Goal: Task Accomplishment & Management: Manage account settings

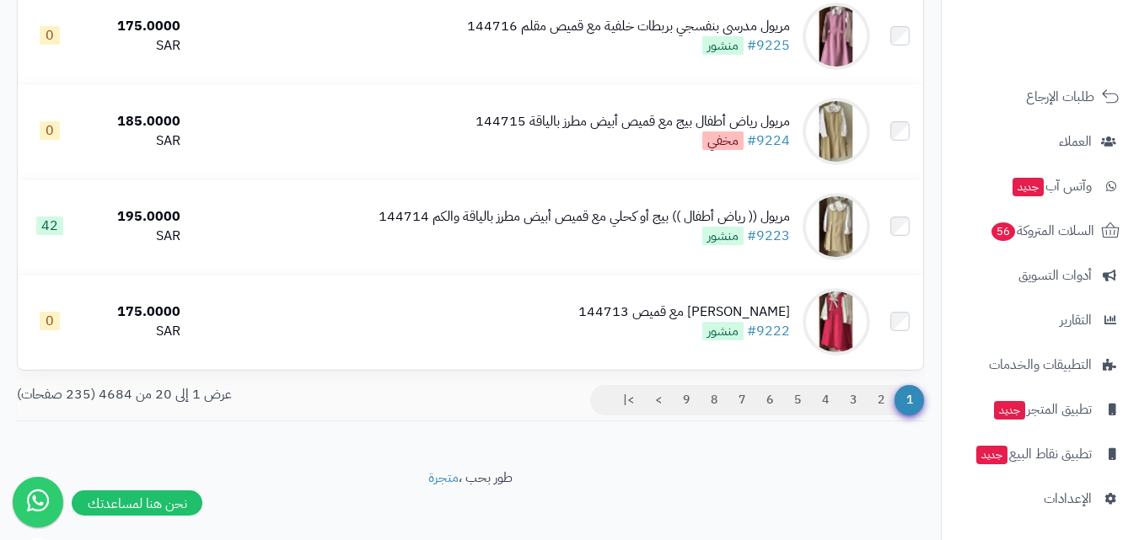
scroll to position [1856, 0]
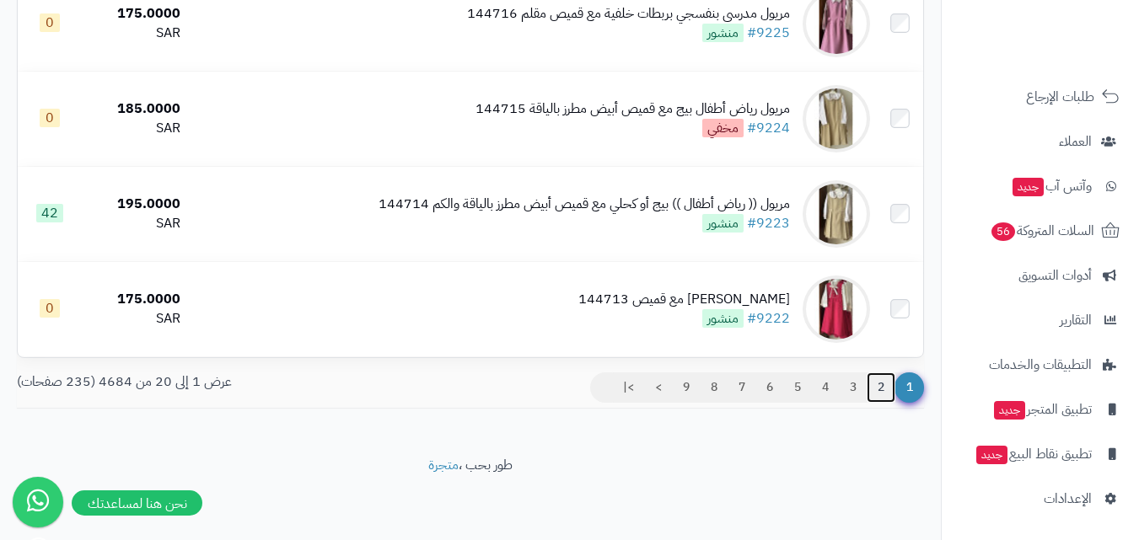
click at [879, 384] on link "2" at bounding box center [881, 388] width 29 height 30
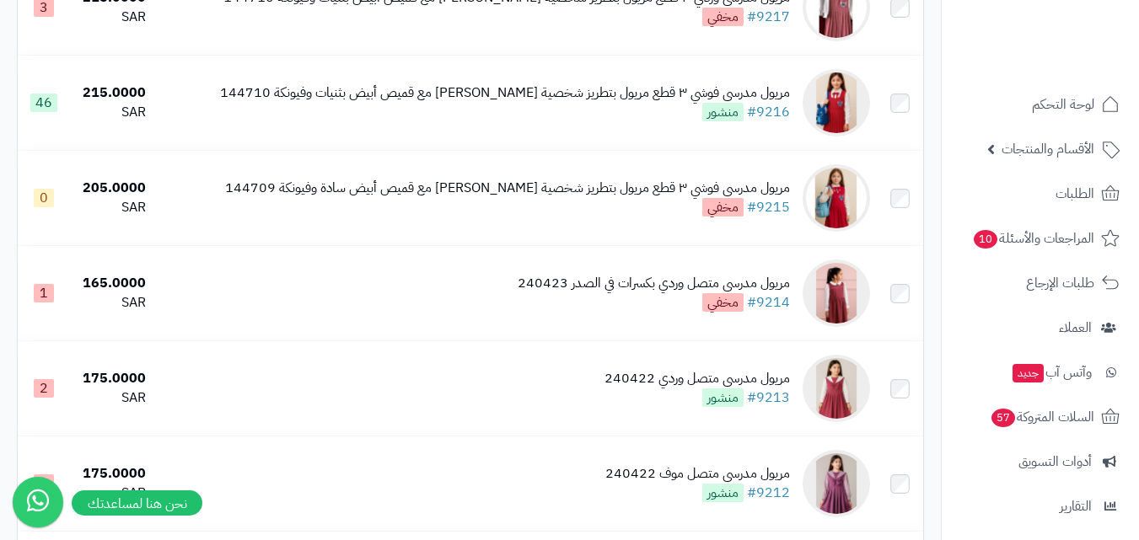
scroll to position [1096, 0]
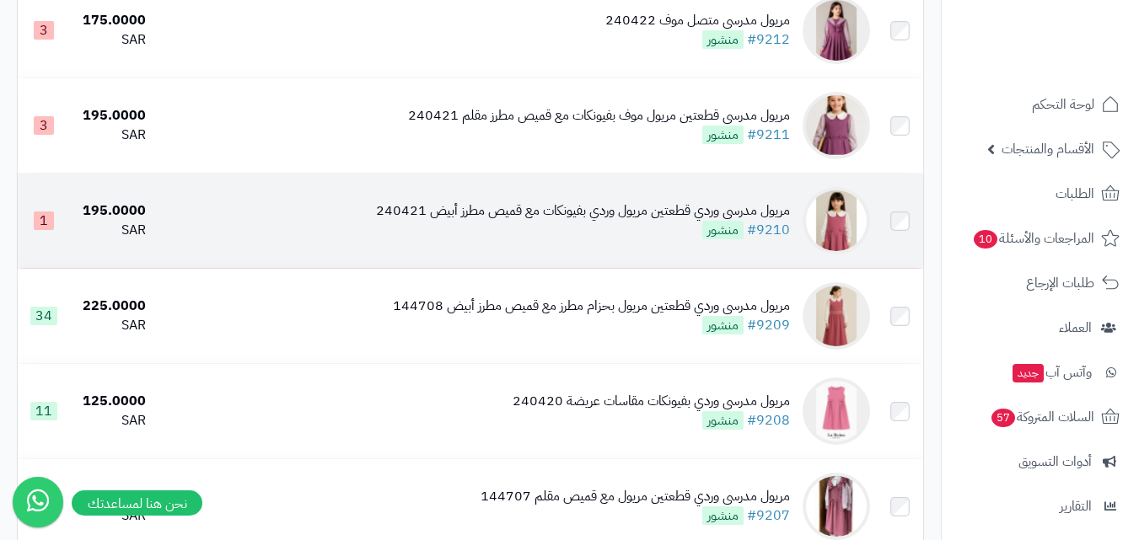
click at [846, 223] on img at bounding box center [836, 220] width 67 height 67
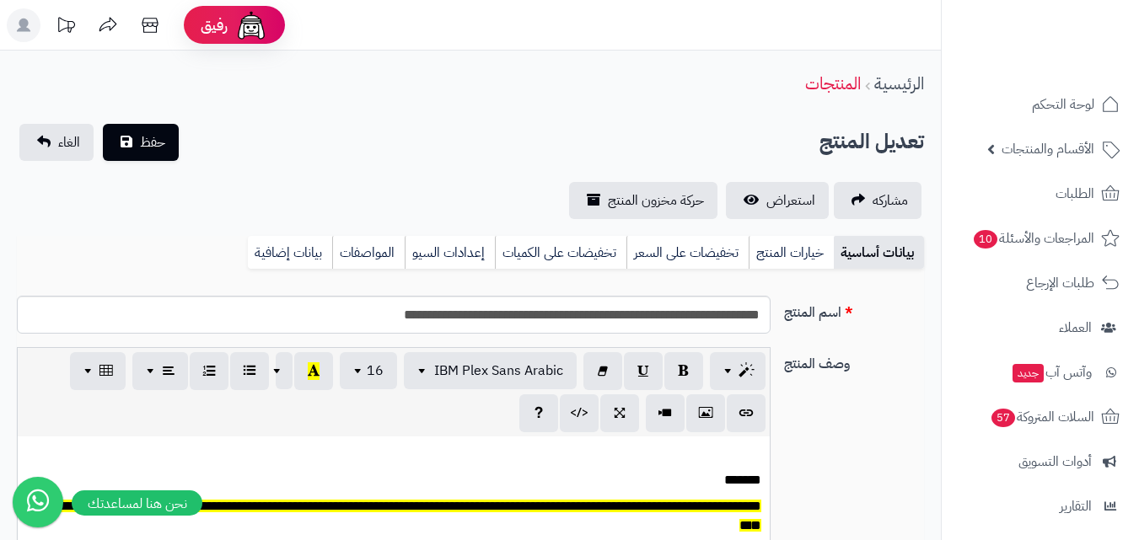
scroll to position [139, 0]
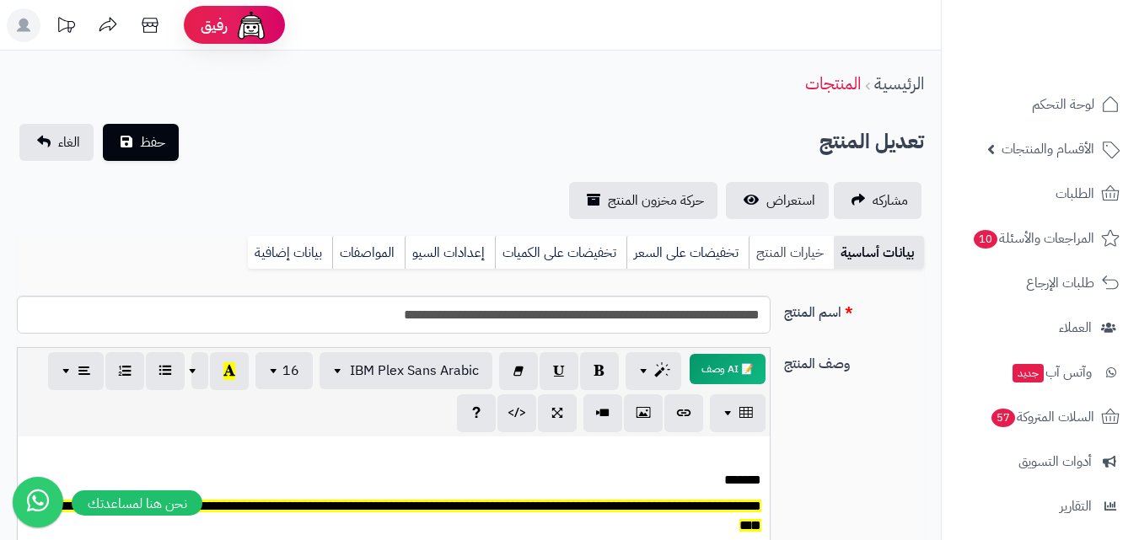
click at [809, 260] on link "خيارات المنتج" at bounding box center [791, 253] width 85 height 34
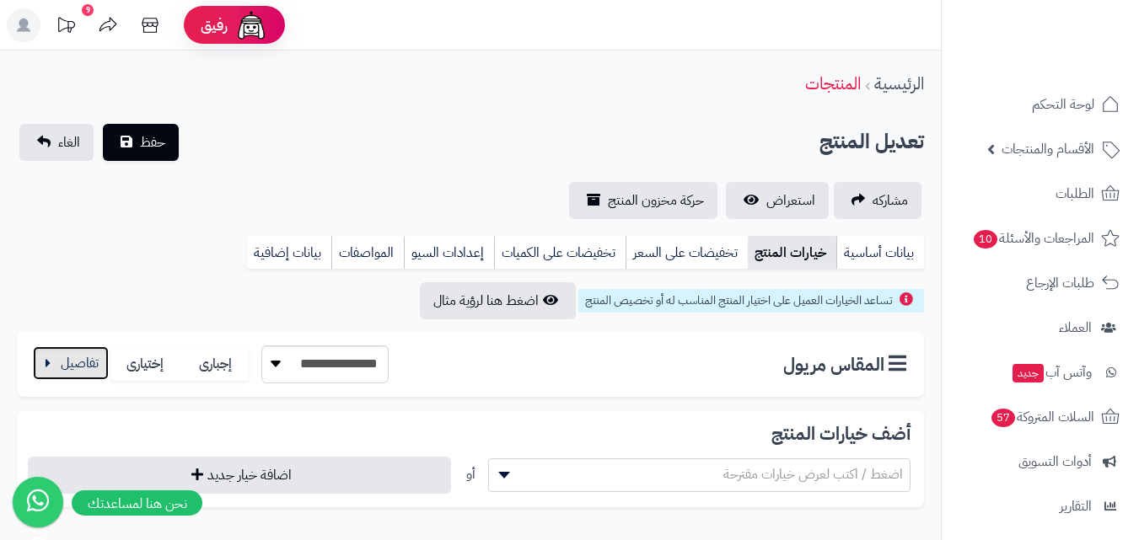
click at [88, 368] on button "button" at bounding box center [71, 363] width 76 height 34
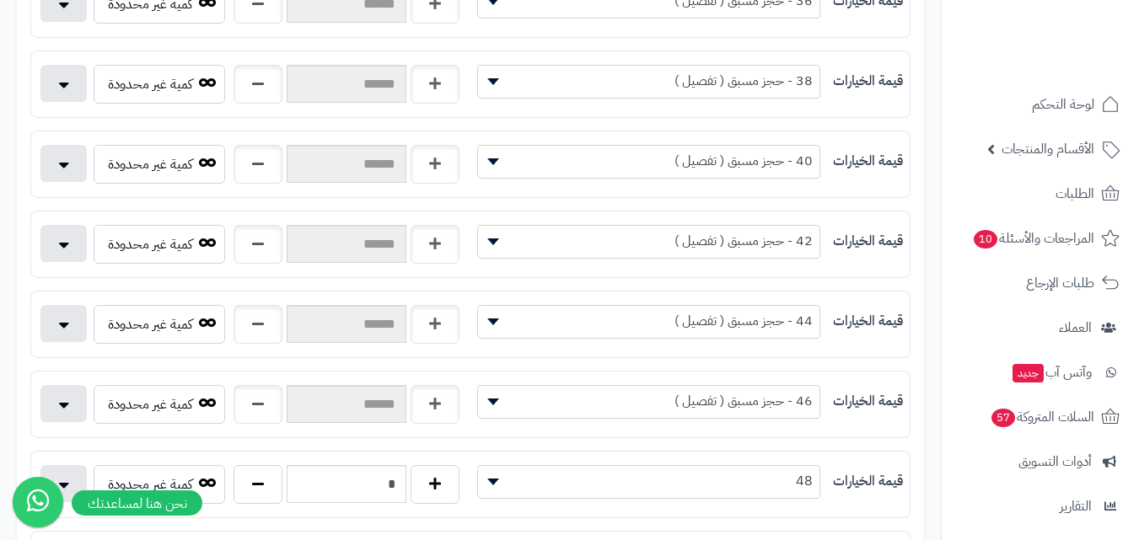
scroll to position [674, 0]
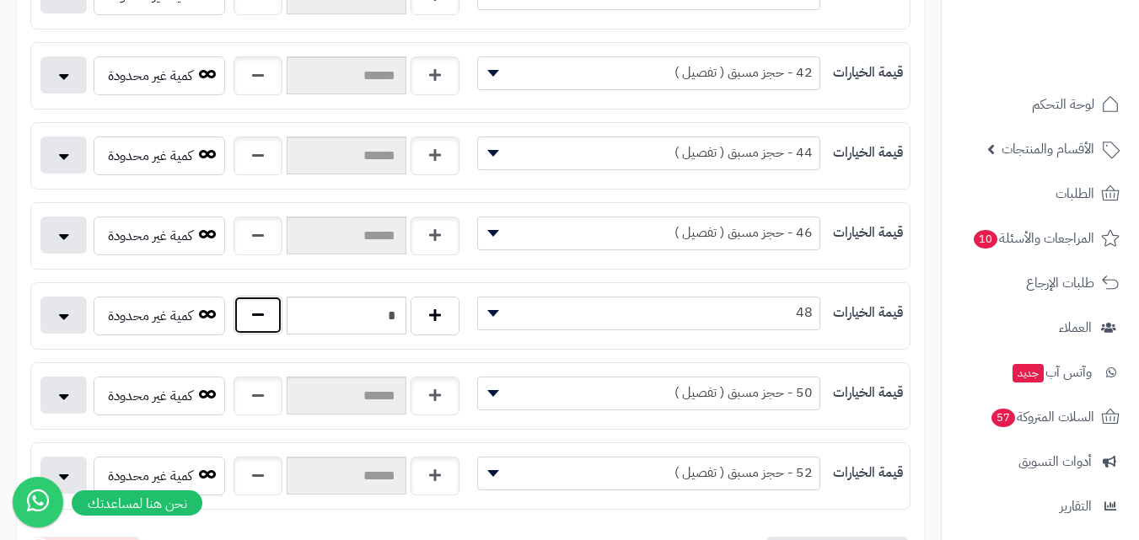
click at [273, 319] on button "button" at bounding box center [258, 315] width 49 height 39
type input "*"
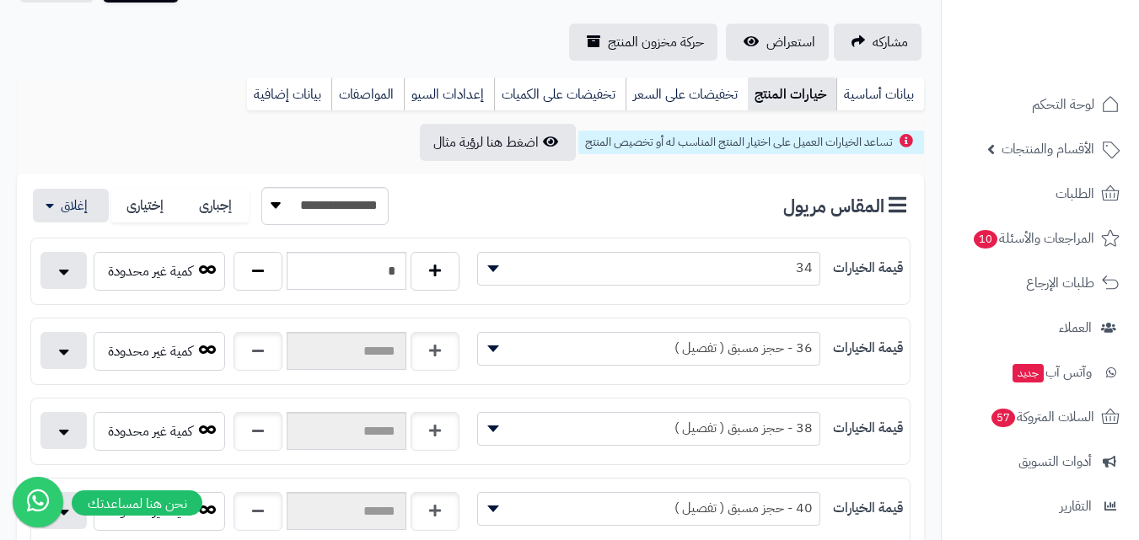
scroll to position [0, 0]
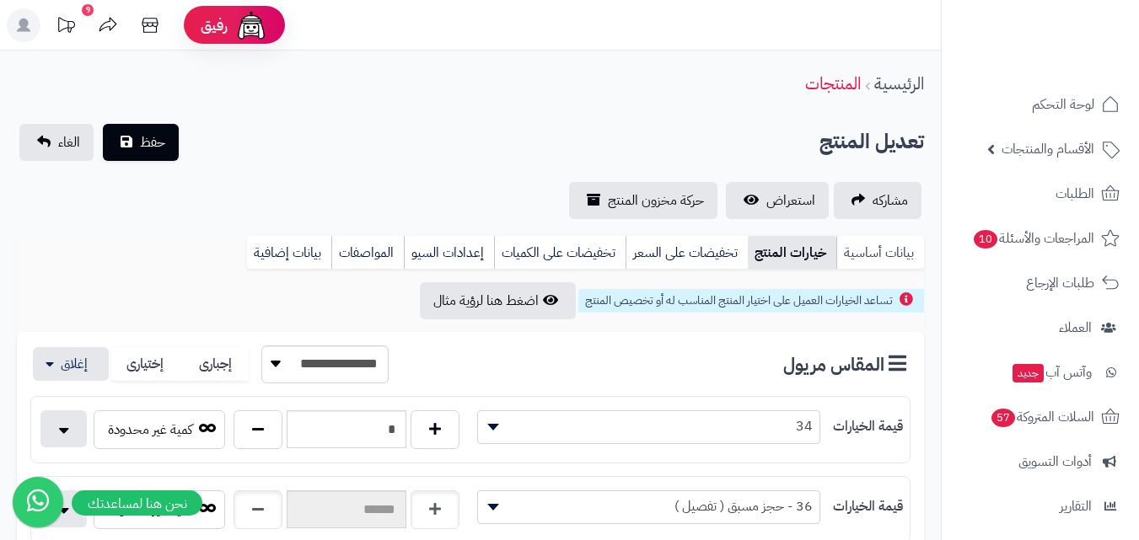
click at [867, 251] on link "بيانات أساسية" at bounding box center [880, 253] width 88 height 34
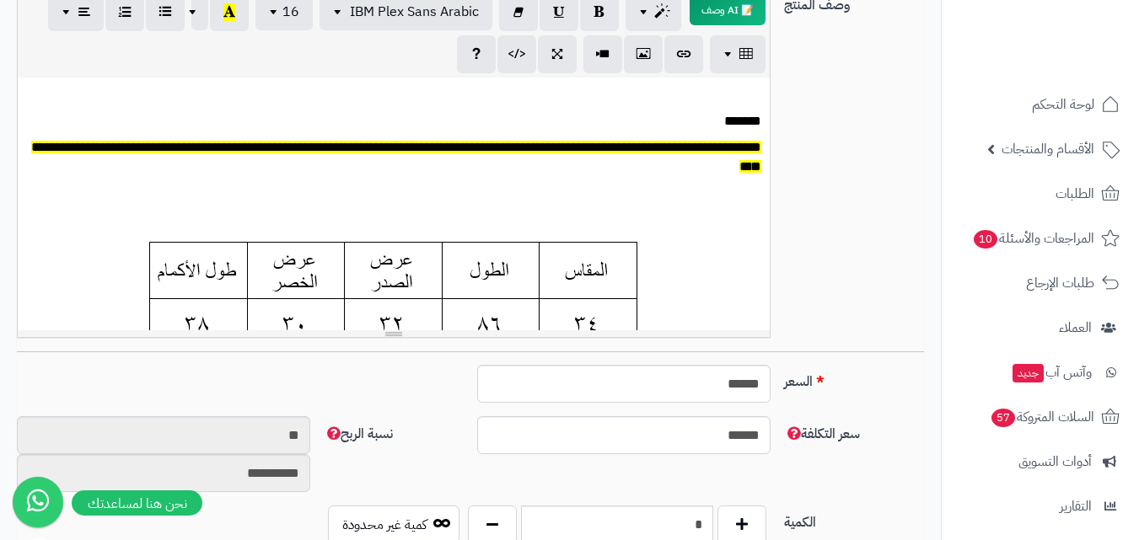
scroll to position [590, 0]
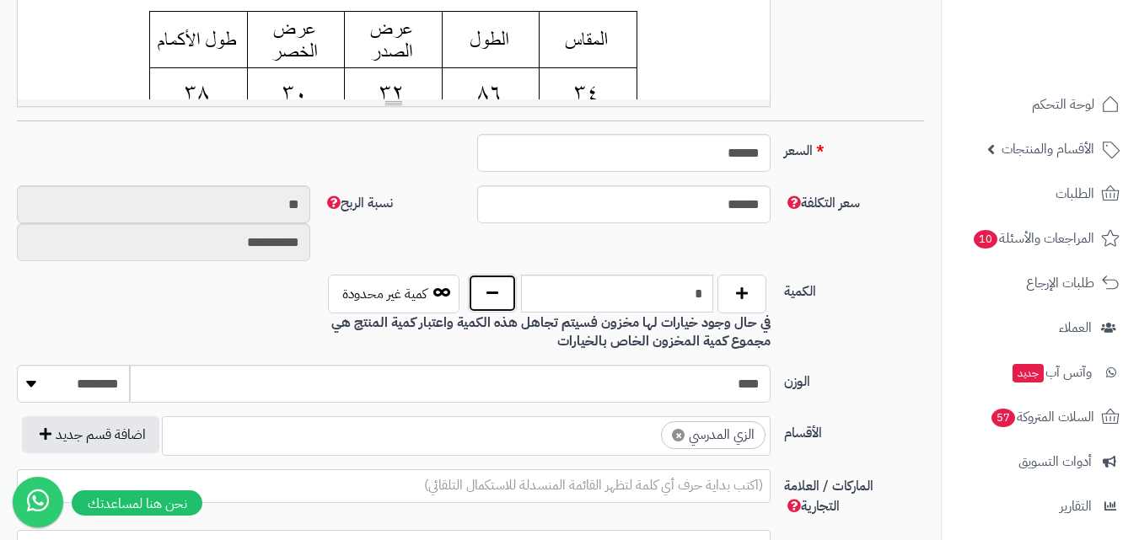
click at [489, 294] on button "button" at bounding box center [492, 293] width 49 height 39
type input "*"
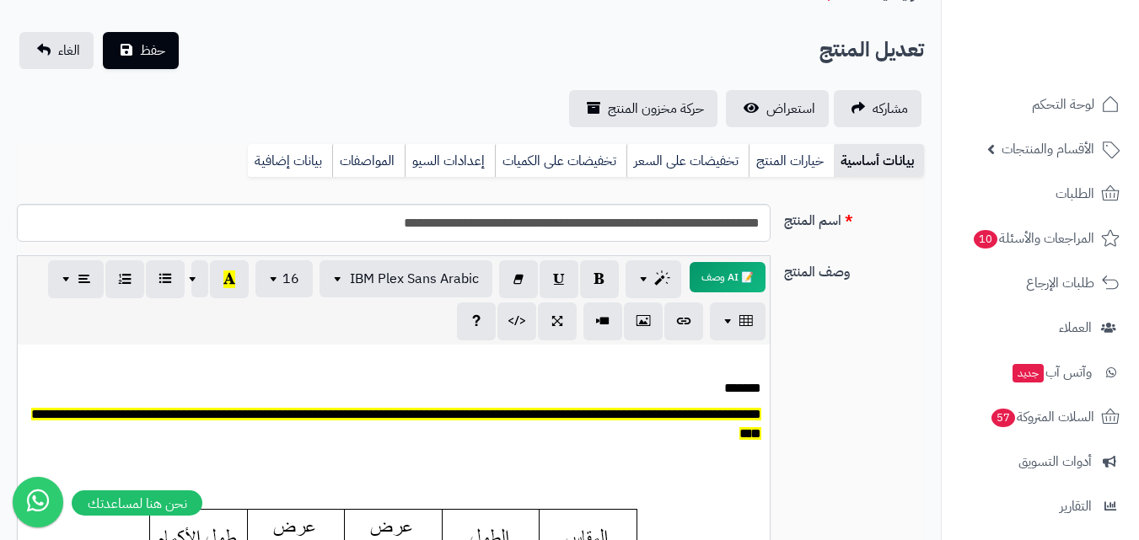
scroll to position [0, 0]
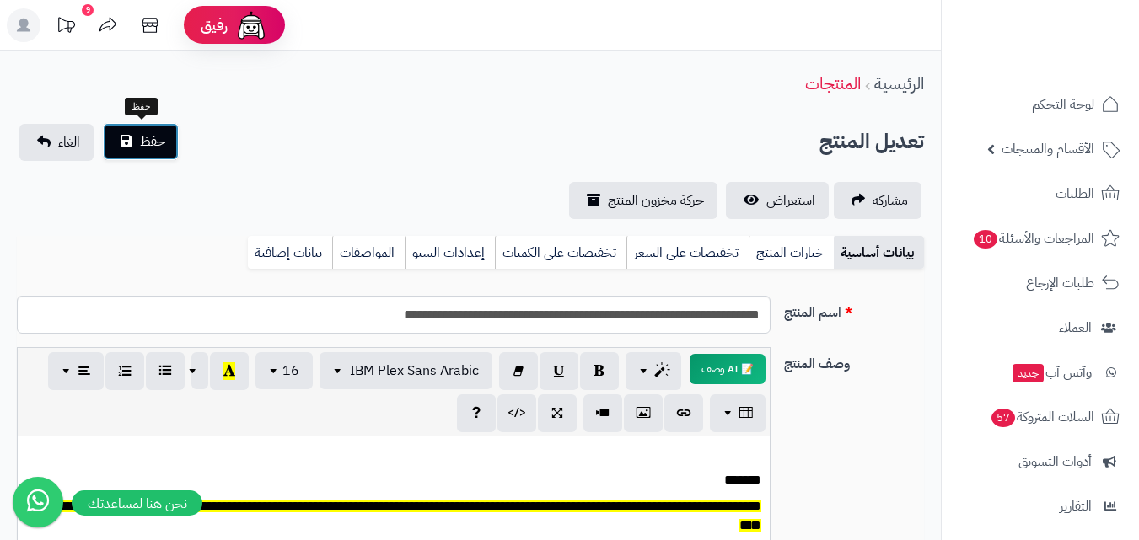
click at [143, 139] on span "حفظ" at bounding box center [152, 142] width 25 height 20
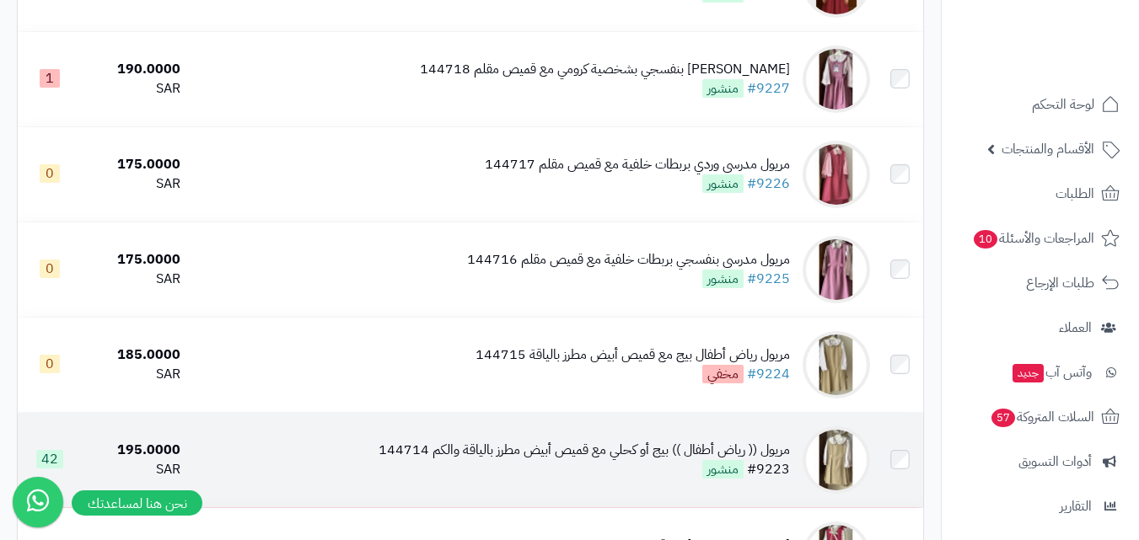
scroll to position [1770, 0]
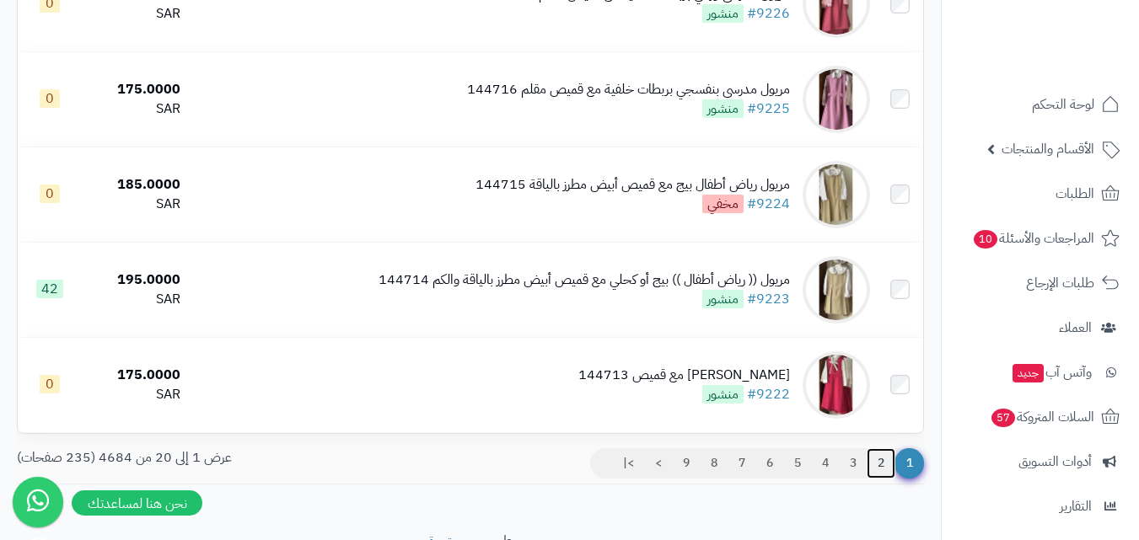
click at [883, 478] on link "2" at bounding box center [881, 463] width 29 height 30
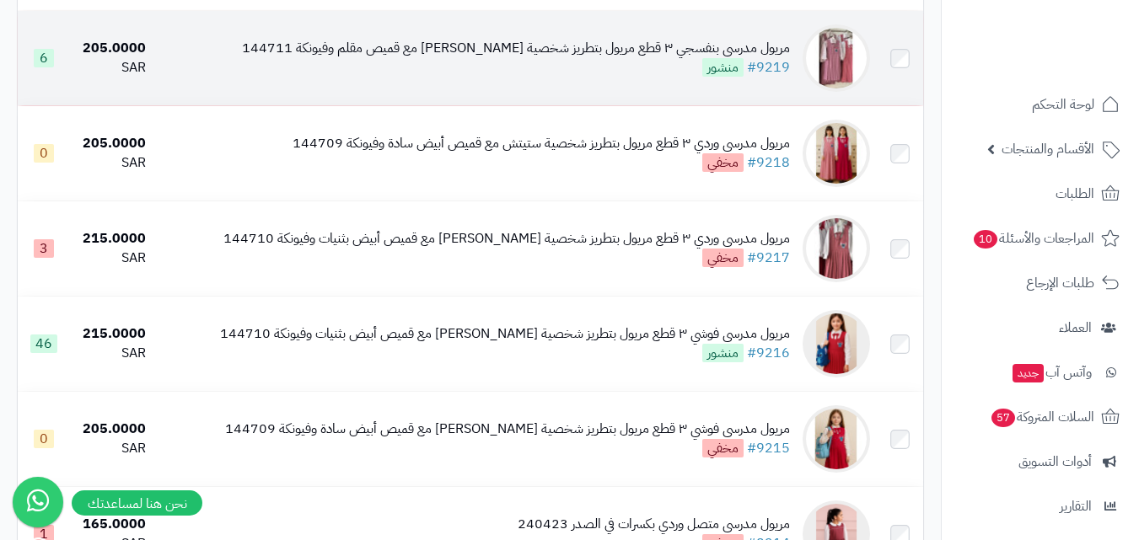
scroll to position [422, 0]
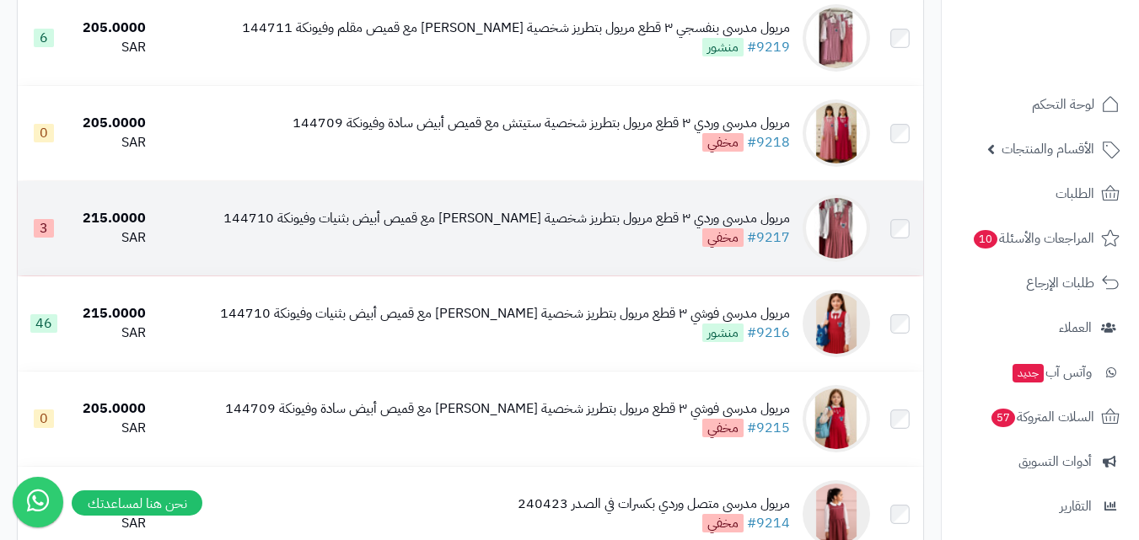
click at [846, 222] on img at bounding box center [836, 228] width 67 height 67
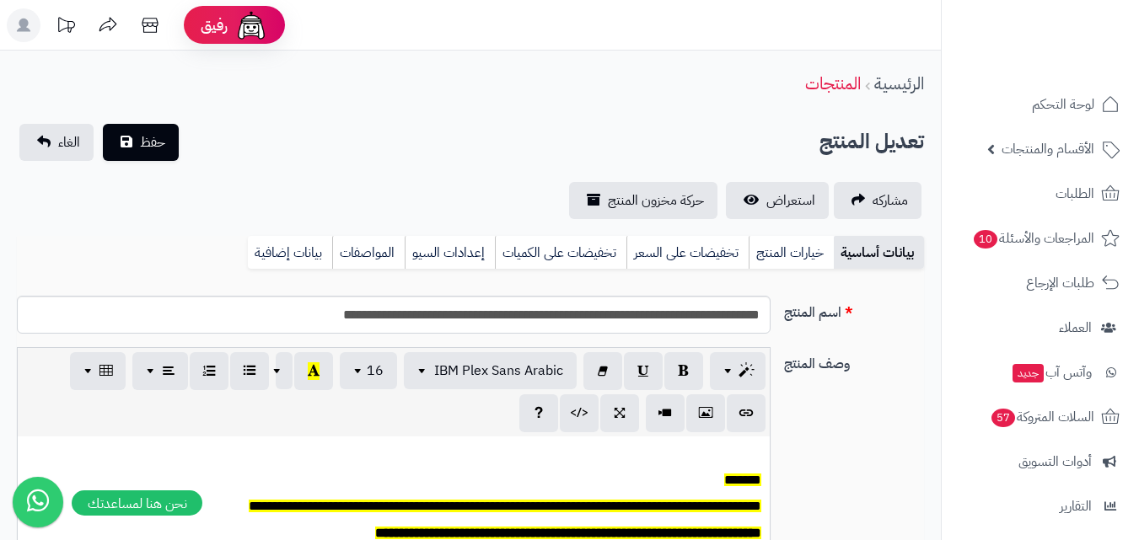
scroll to position [139, 0]
click at [787, 250] on link "خيارات المنتج" at bounding box center [791, 253] width 85 height 34
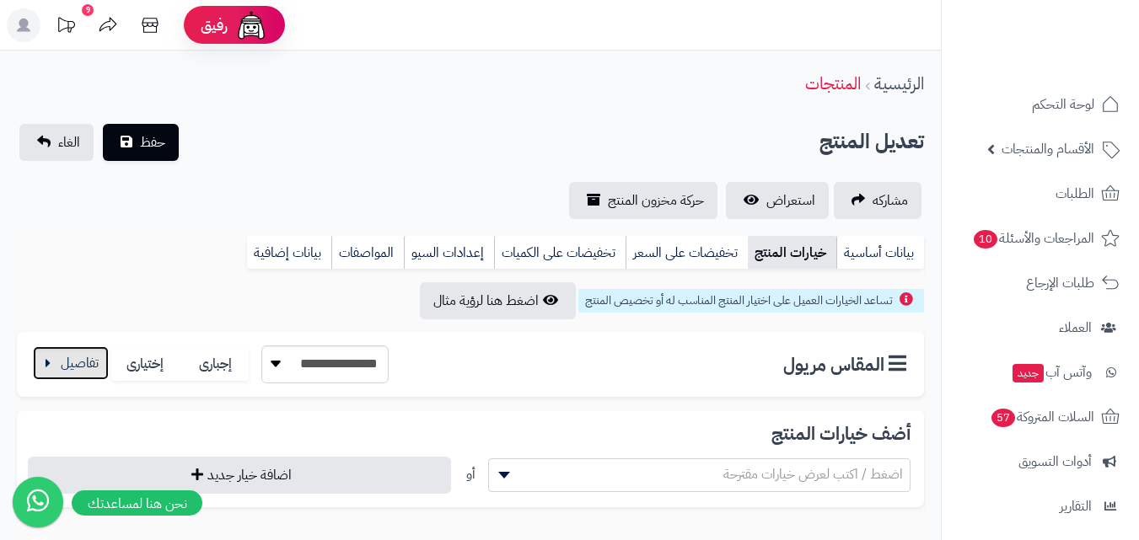
click at [72, 368] on button "button" at bounding box center [71, 363] width 76 height 34
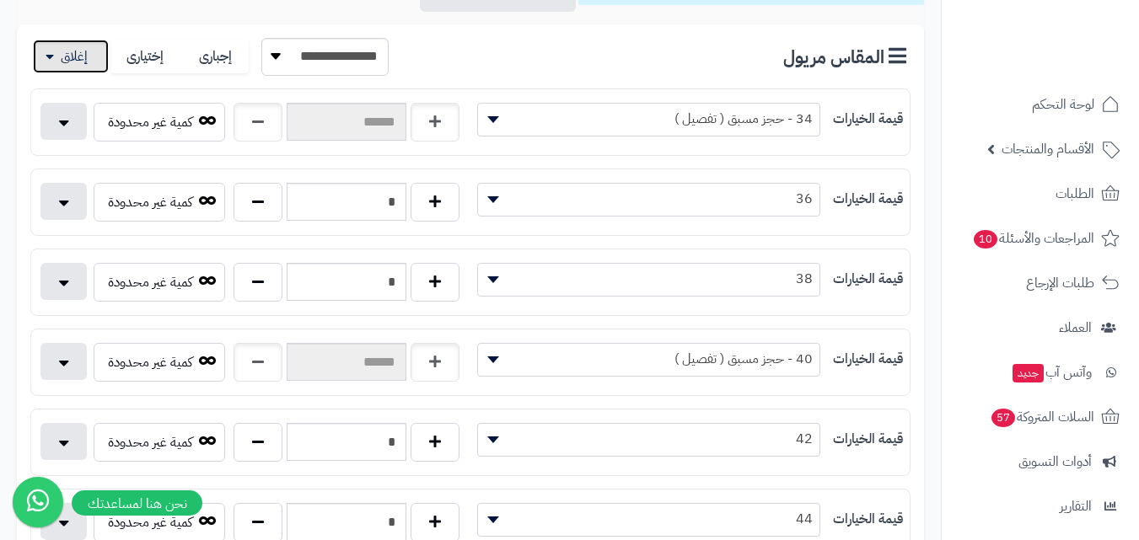
scroll to position [337, 0]
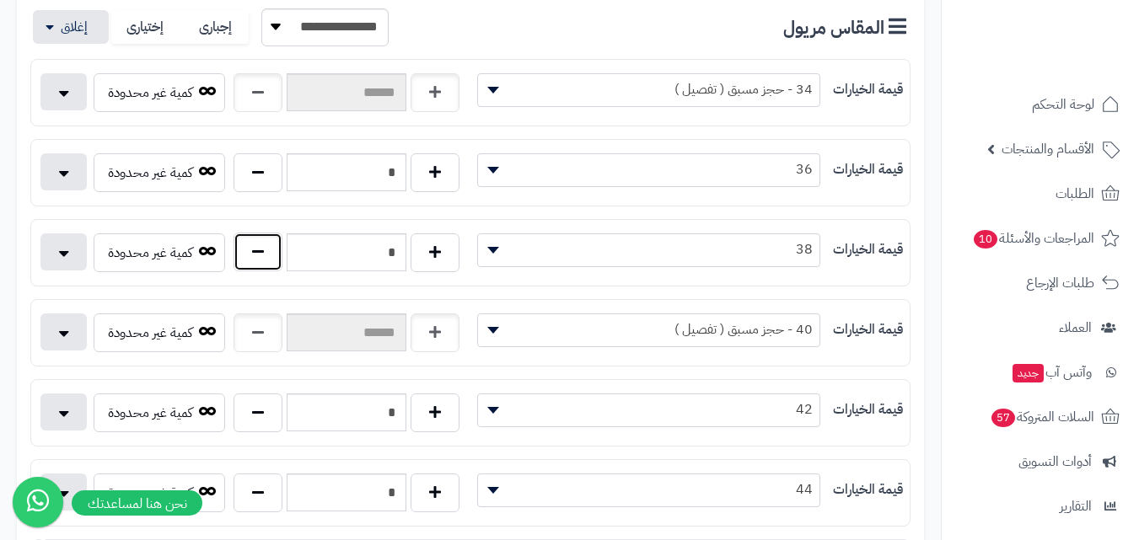
click at [277, 265] on button "button" at bounding box center [258, 252] width 49 height 39
type input "*"
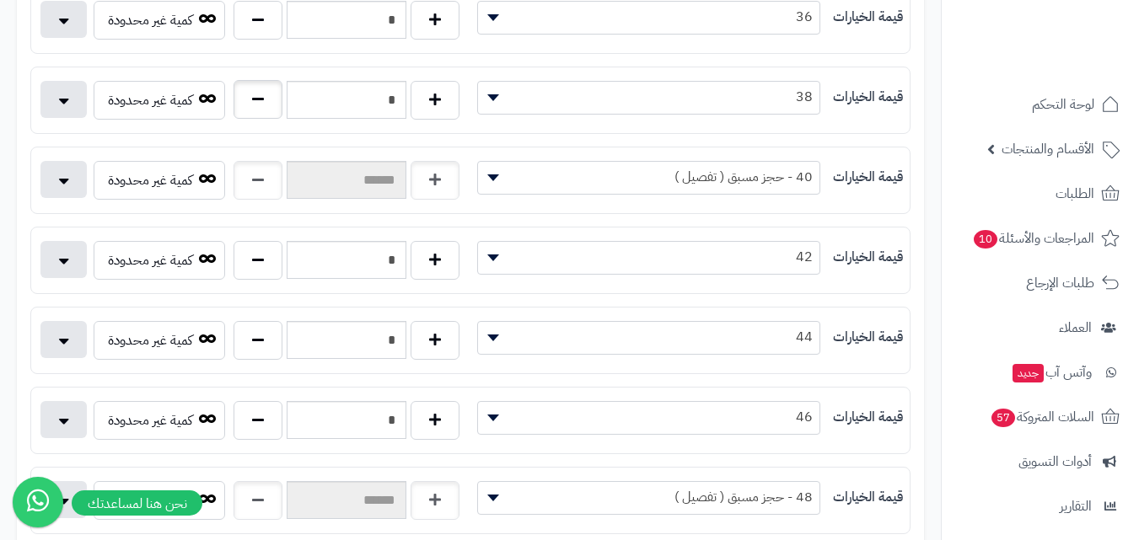
scroll to position [506, 0]
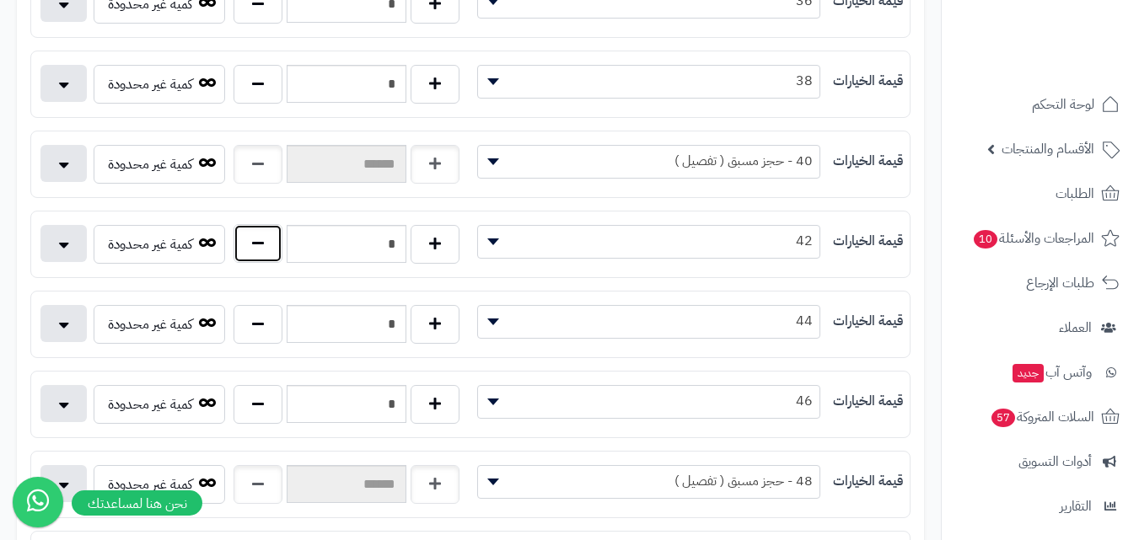
click at [265, 250] on button "button" at bounding box center [258, 243] width 49 height 39
type input "*"
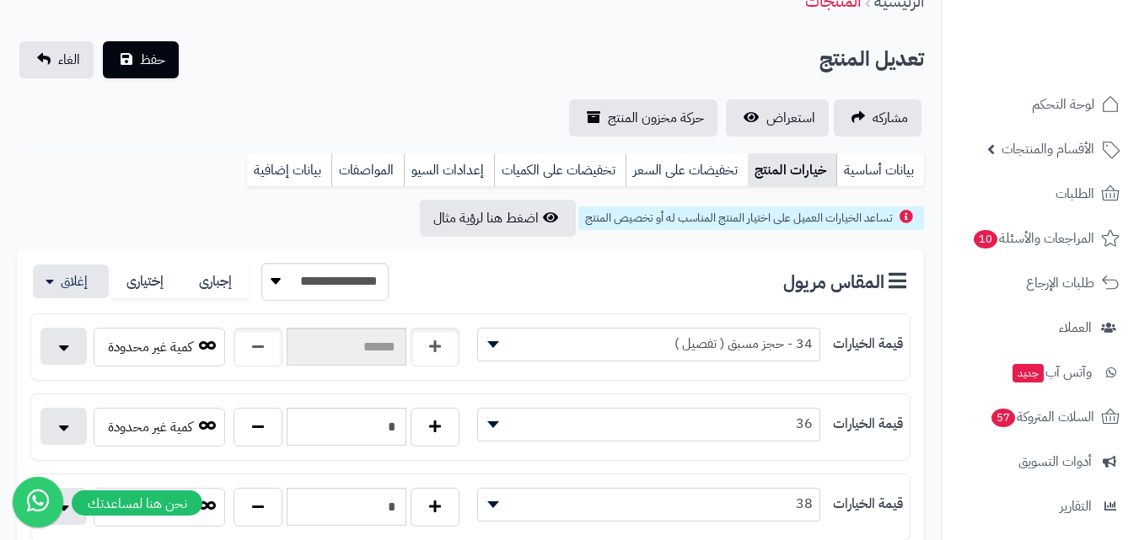
scroll to position [0, 0]
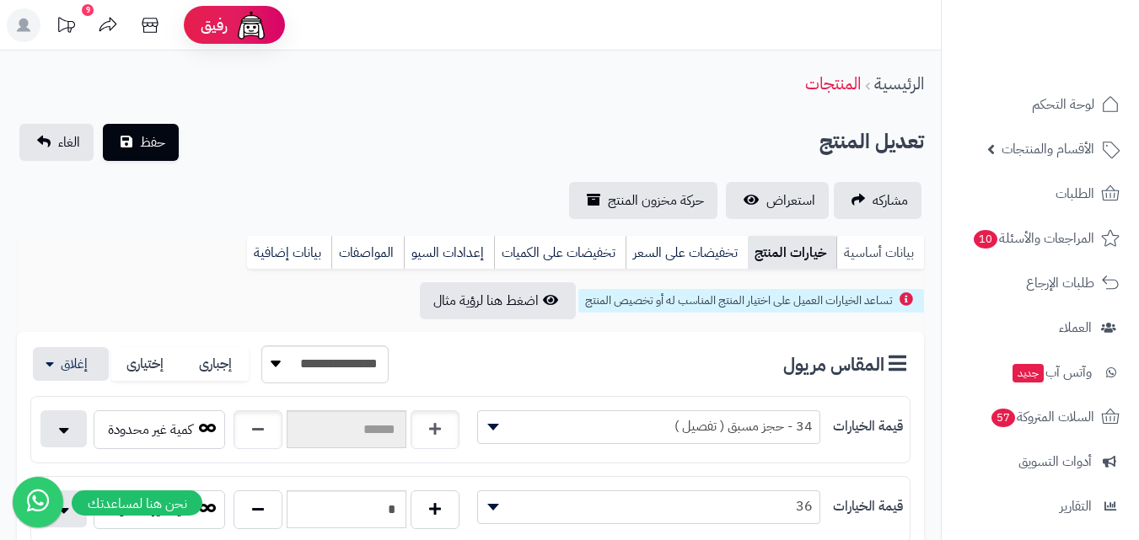
click at [883, 244] on link "بيانات أساسية" at bounding box center [880, 253] width 88 height 34
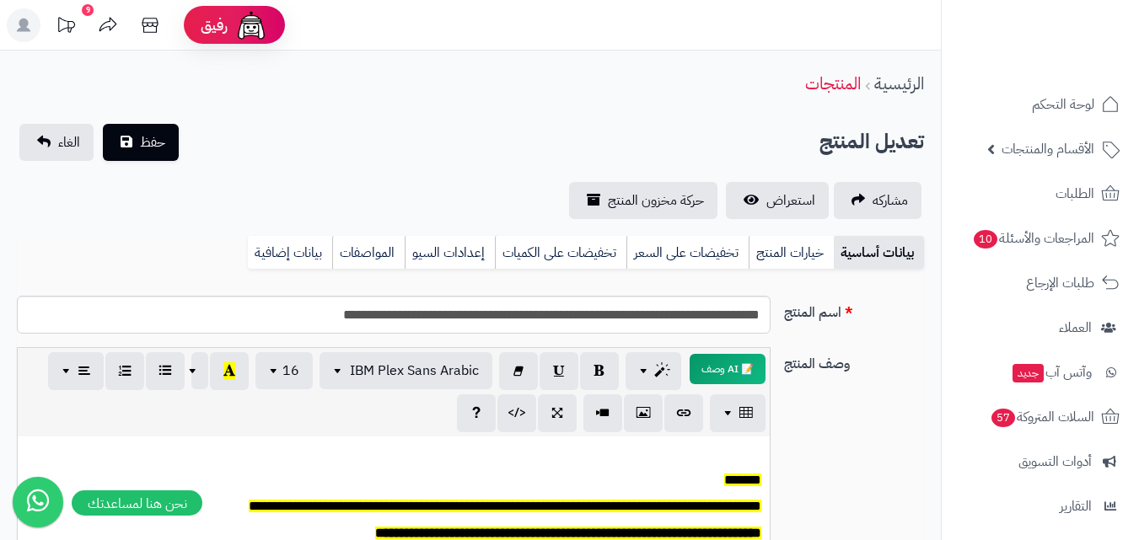
scroll to position [590, 0]
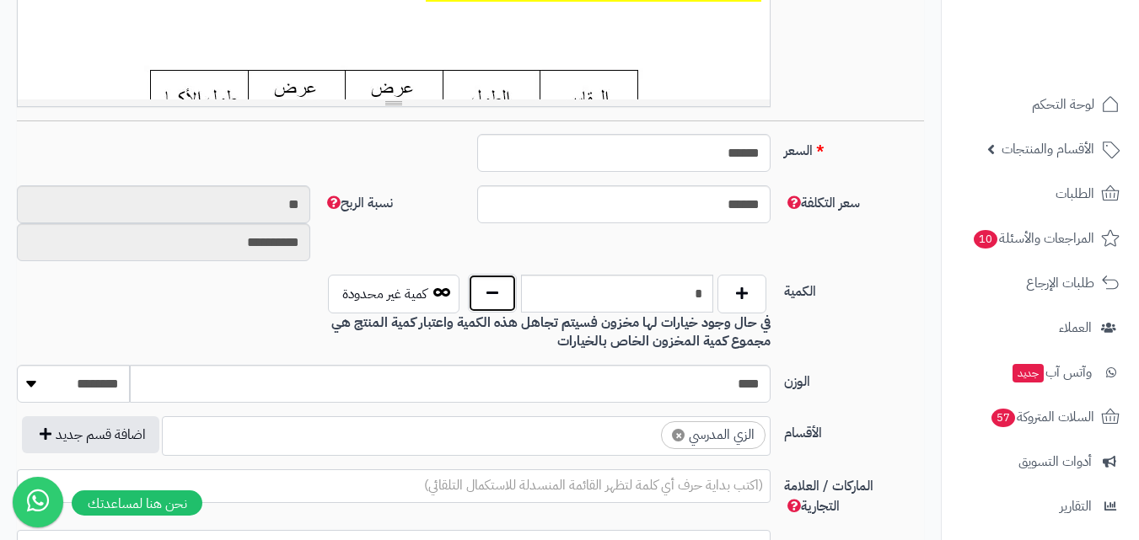
click at [504, 298] on button "button" at bounding box center [492, 293] width 49 height 39
type input "*"
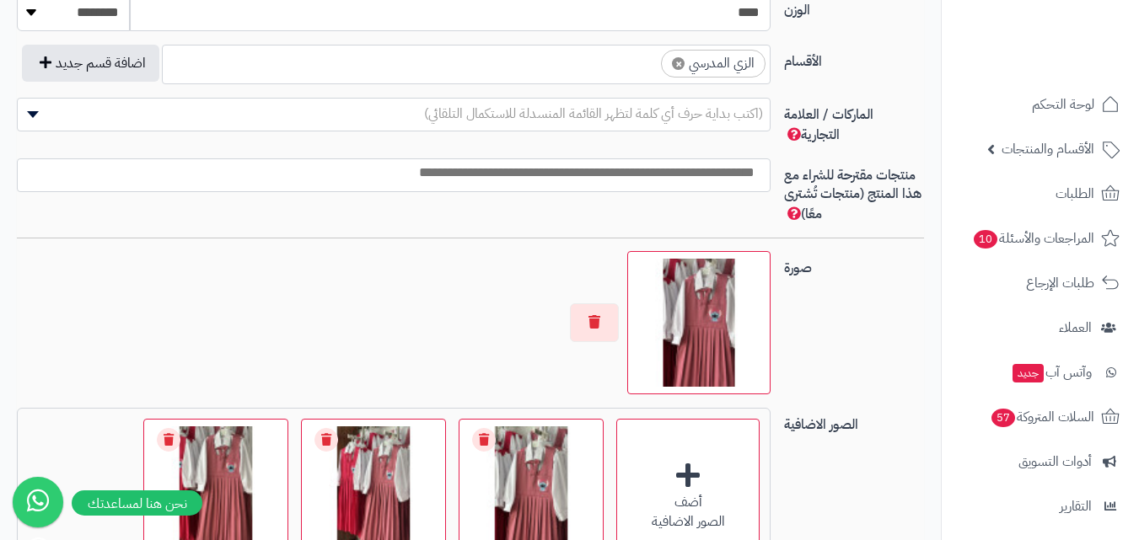
scroll to position [1423, 0]
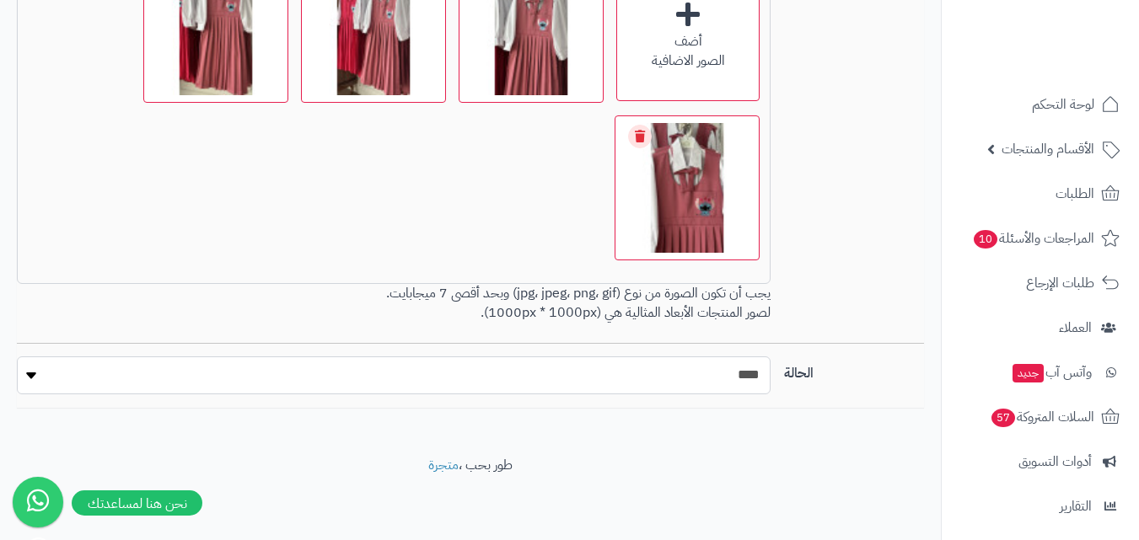
click at [703, 371] on select "***** ****" at bounding box center [394, 376] width 754 height 38
select select "*"
click at [17, 357] on select "***** ****" at bounding box center [394, 376] width 754 height 38
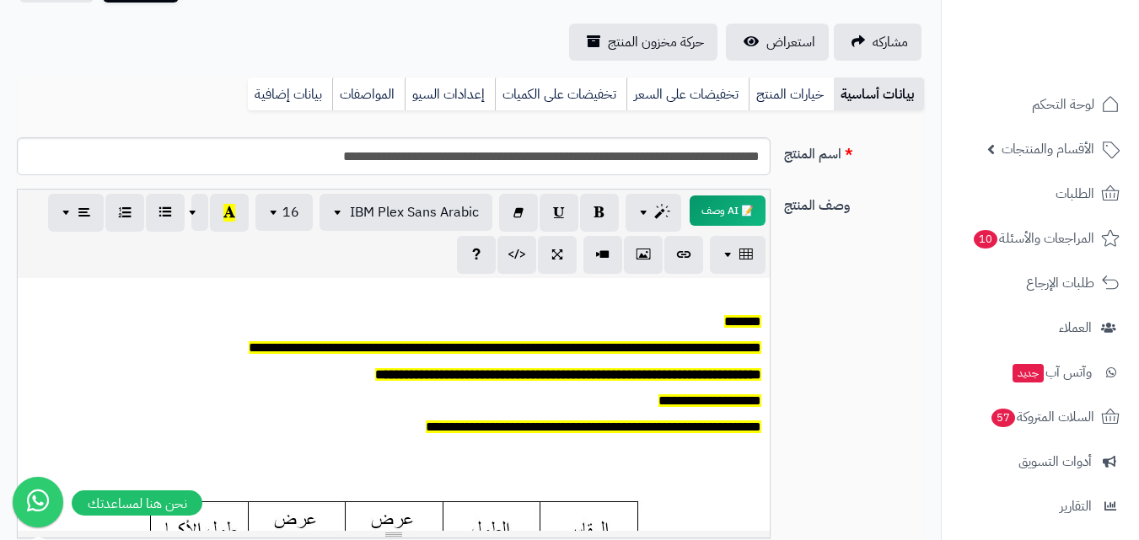
scroll to position [0, 0]
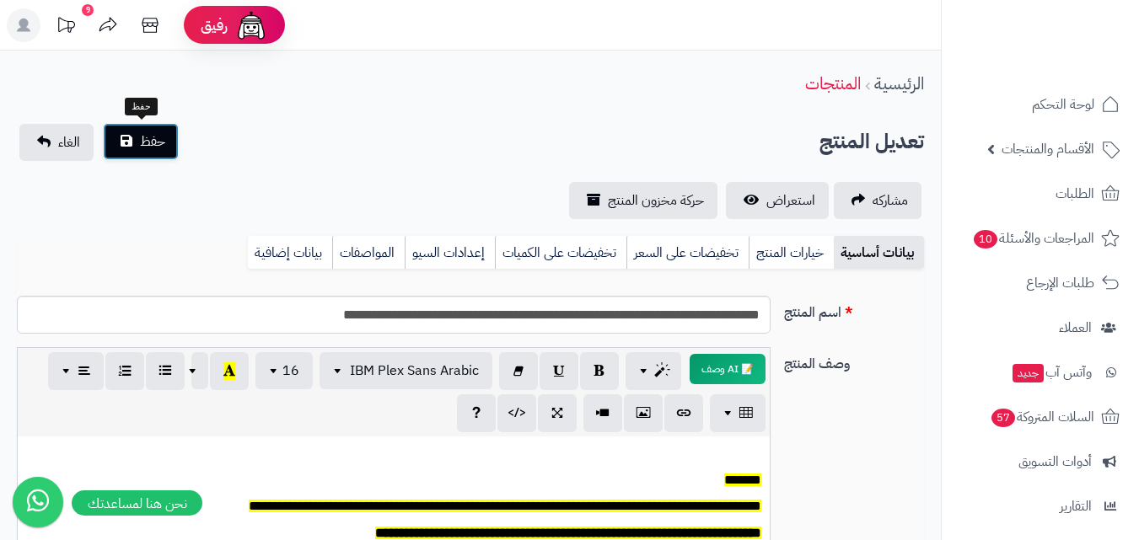
click at [172, 153] on button "حفظ" at bounding box center [141, 141] width 76 height 37
